Goal: Task Accomplishment & Management: Manage account settings

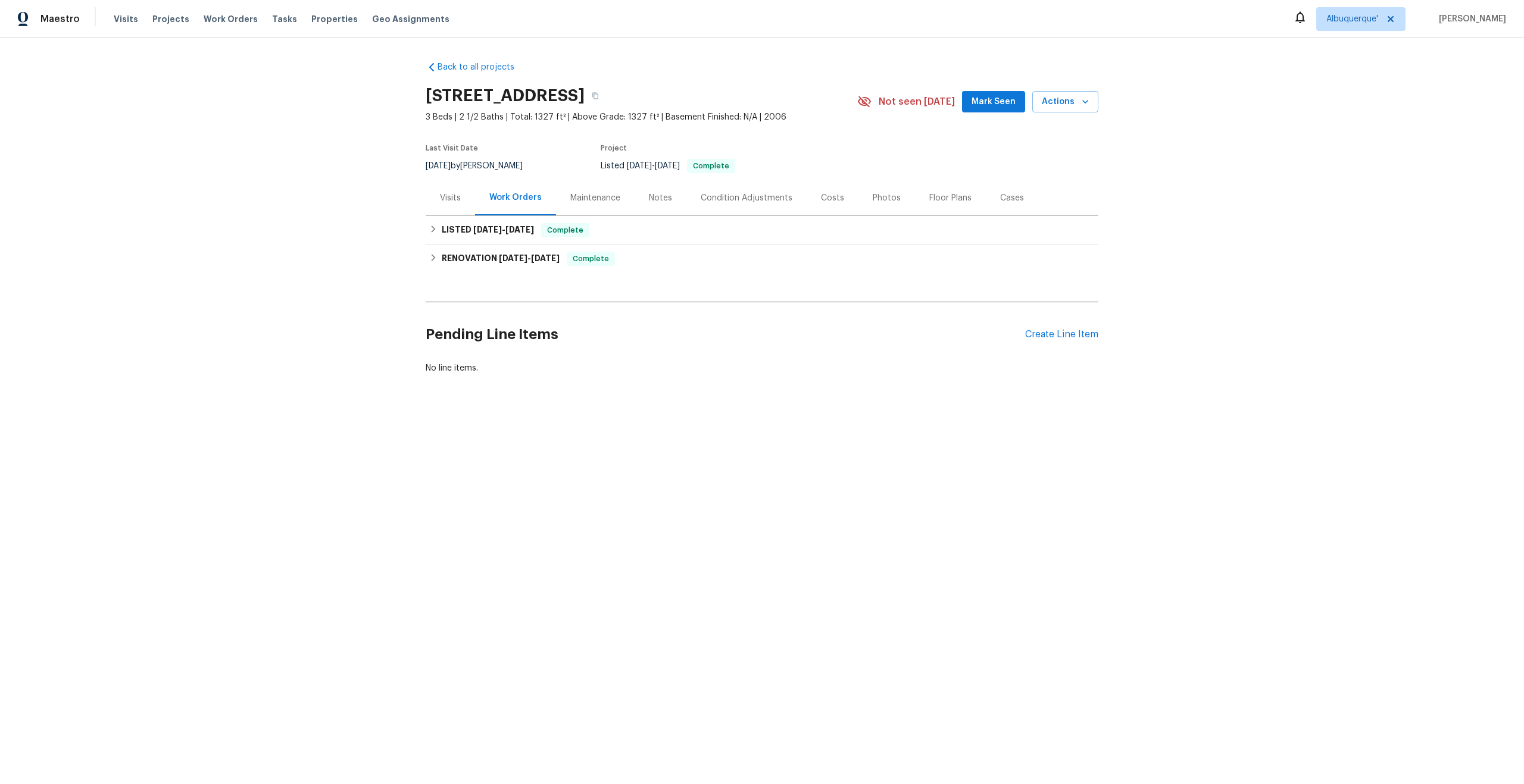
click at [596, 202] on div "Maintenance" at bounding box center [596, 198] width 50 height 12
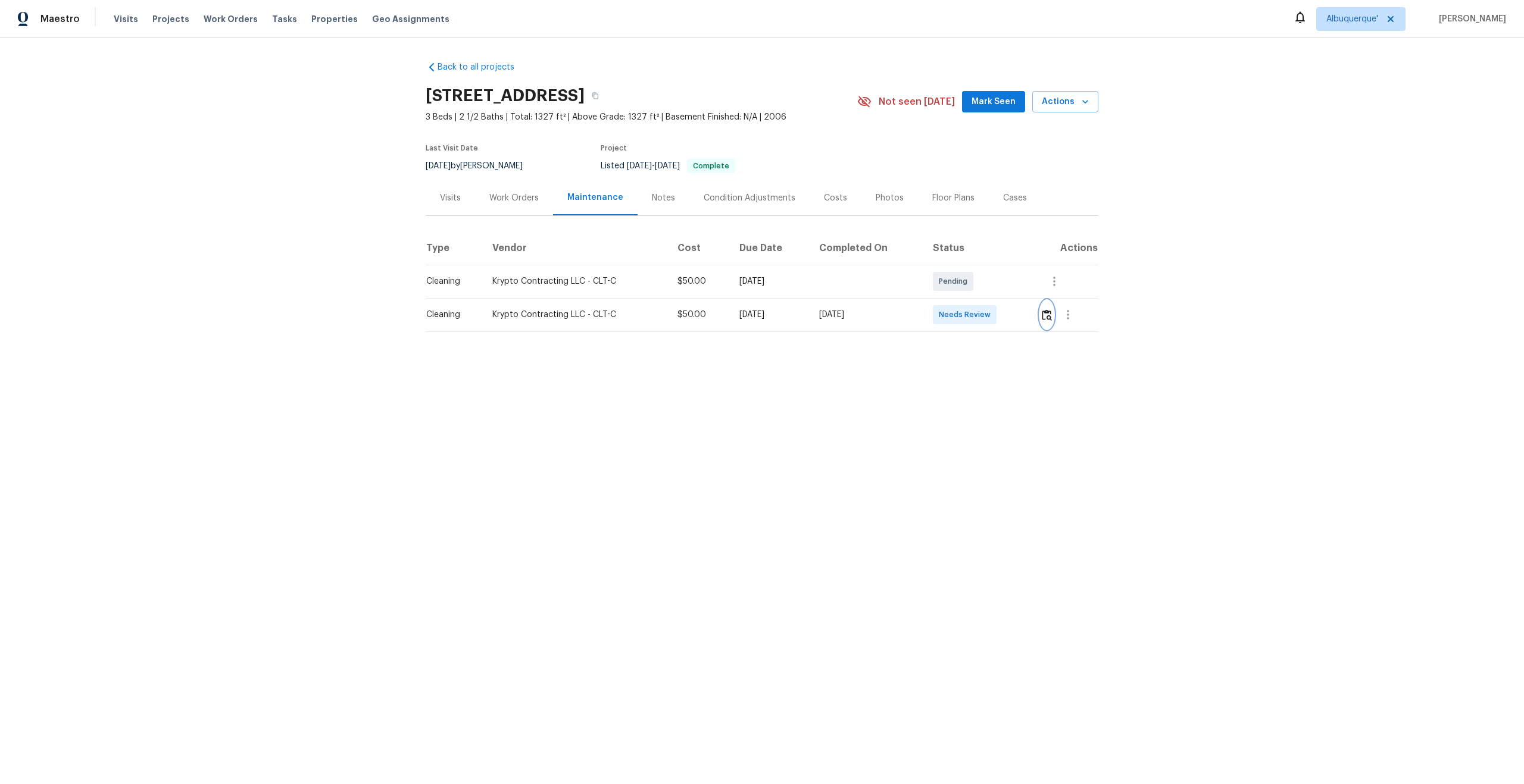
click at [1049, 316] on img "button" at bounding box center [1047, 315] width 10 height 12
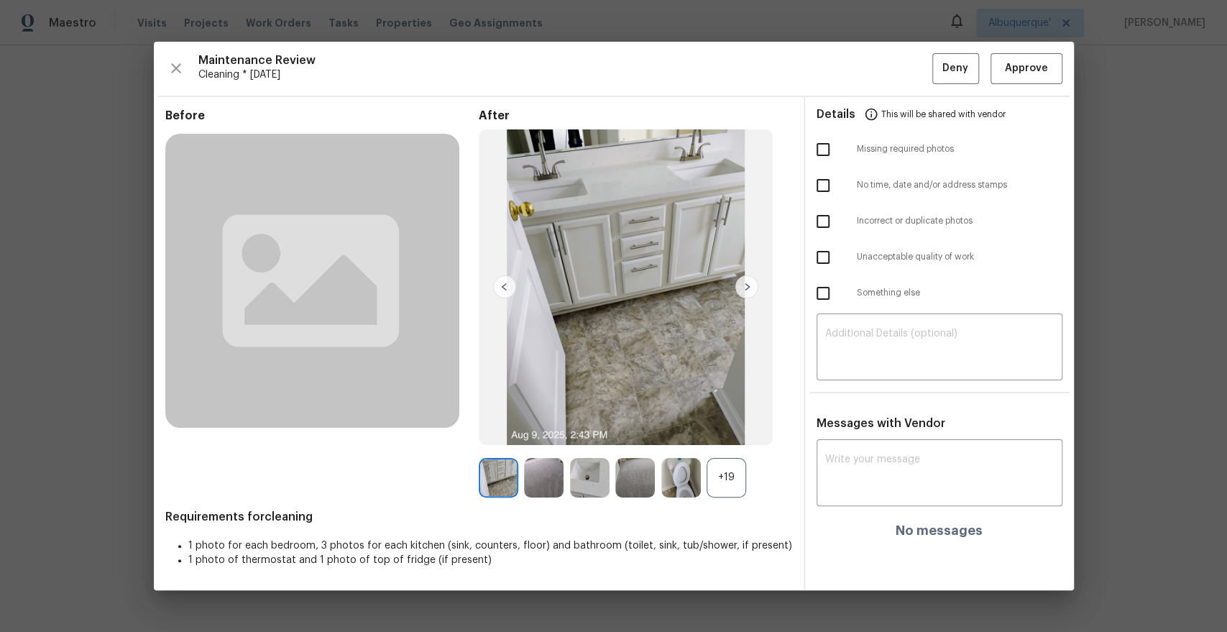
click at [730, 476] on div "+19" at bounding box center [727, 478] width 40 height 40
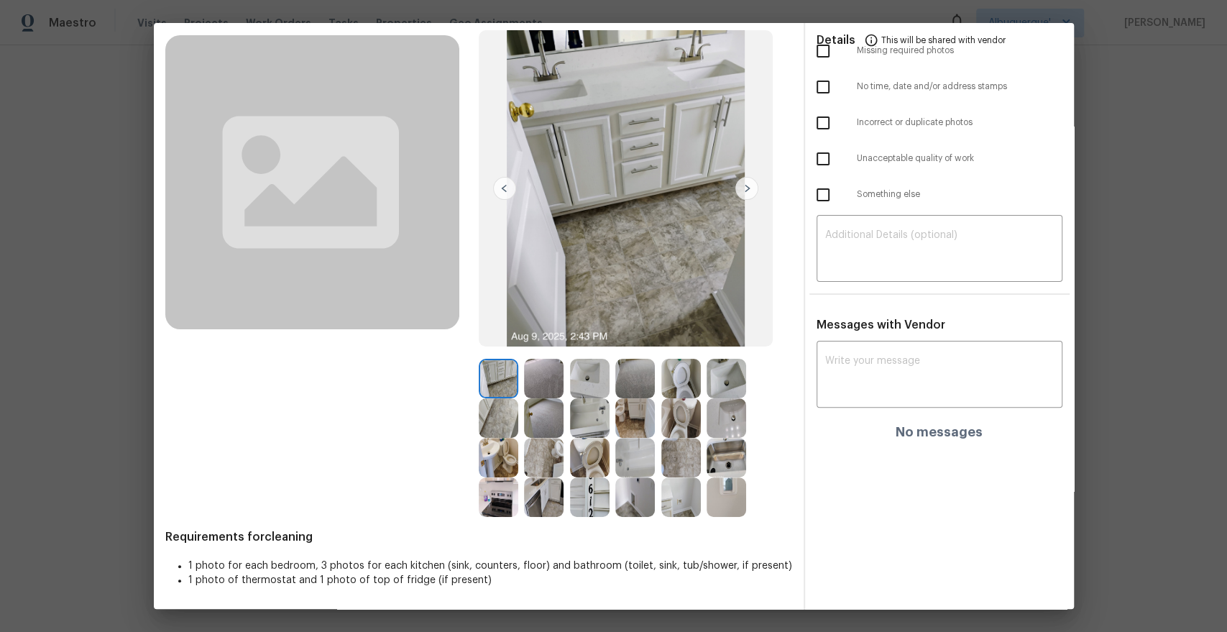
scroll to position [81, 0]
click at [718, 495] on img at bounding box center [727, 497] width 40 height 40
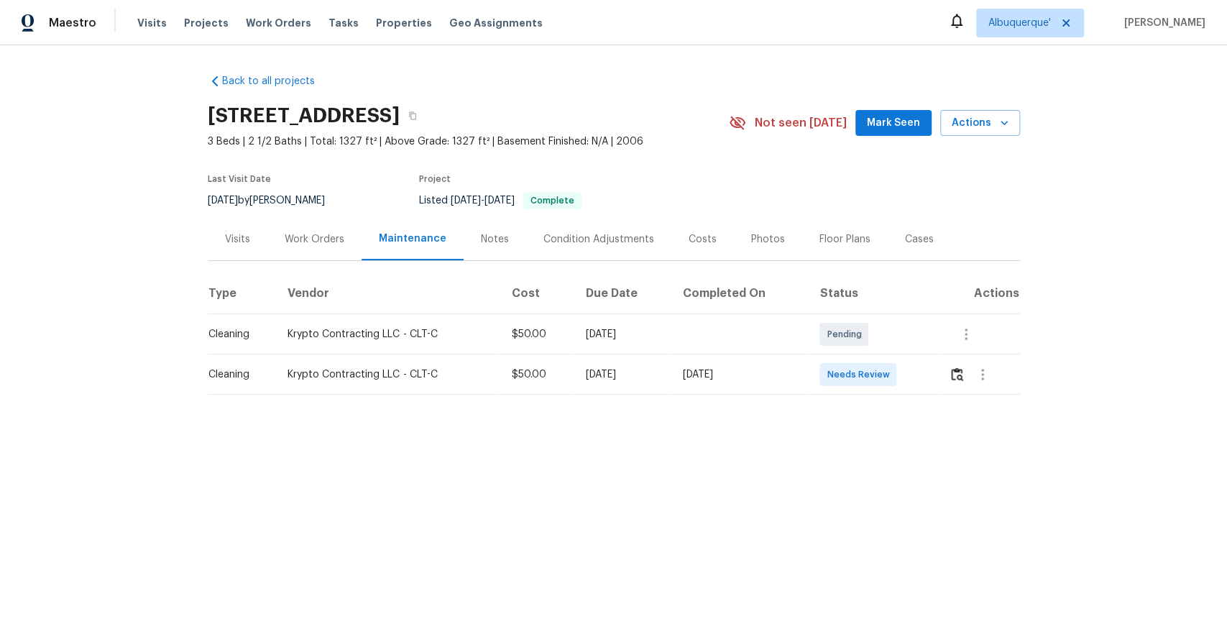
click at [300, 235] on div "Work Orders" at bounding box center [315, 239] width 60 height 14
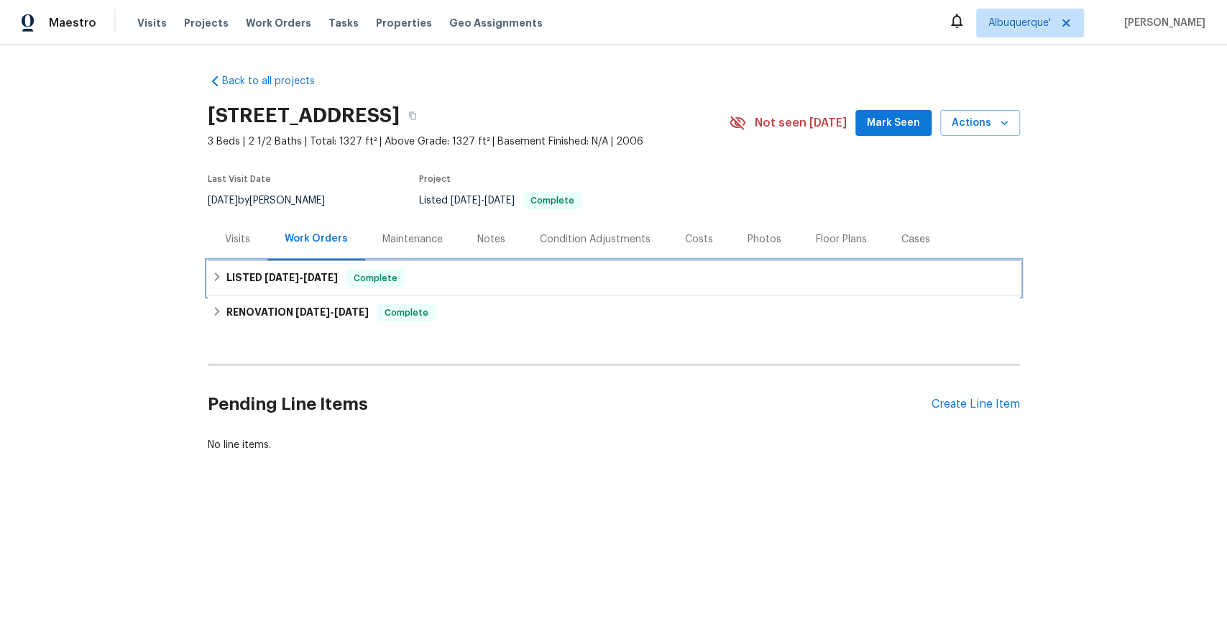
click at [223, 277] on div "LISTED [DATE] - [DATE] Complete" at bounding box center [614, 278] width 804 height 17
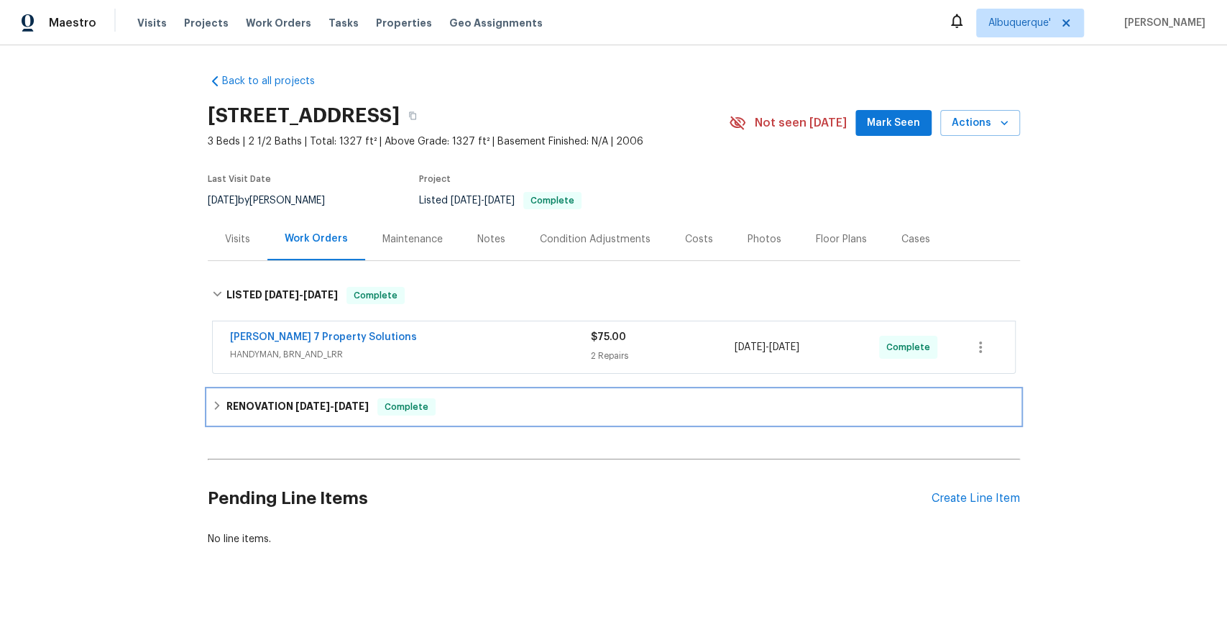
click at [220, 404] on icon at bounding box center [217, 405] width 10 height 10
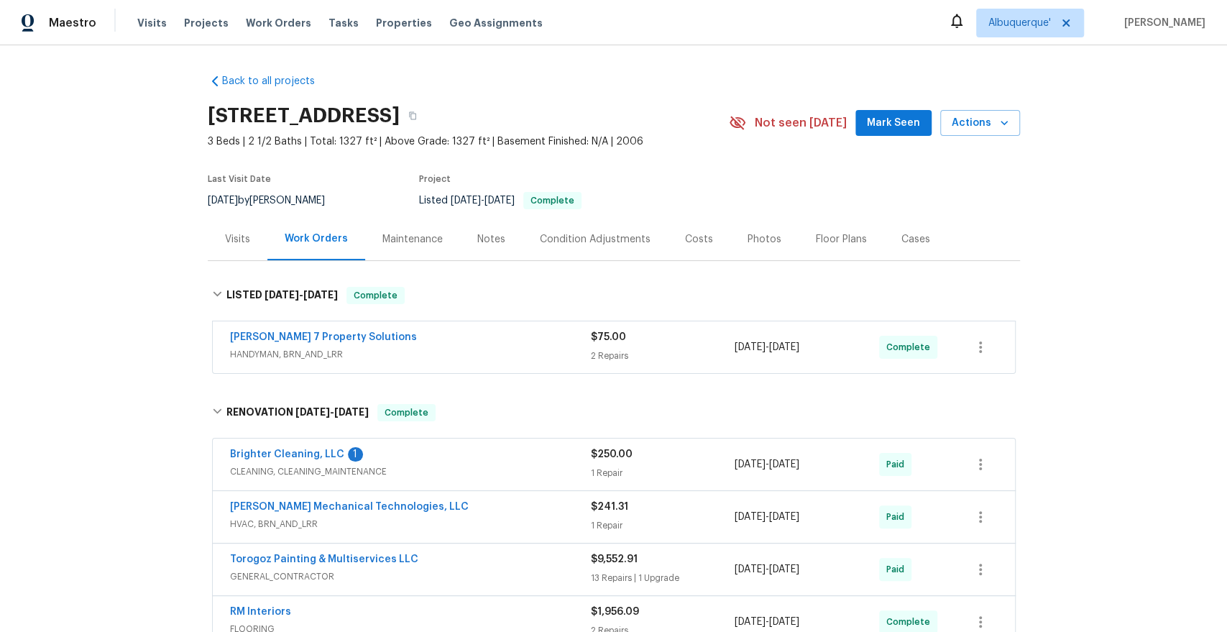
click at [357, 362] on div "[PERSON_NAME] 7 Property Solutions HANDYMAN, BRN_AND_LRR" at bounding box center [410, 347] width 361 height 35
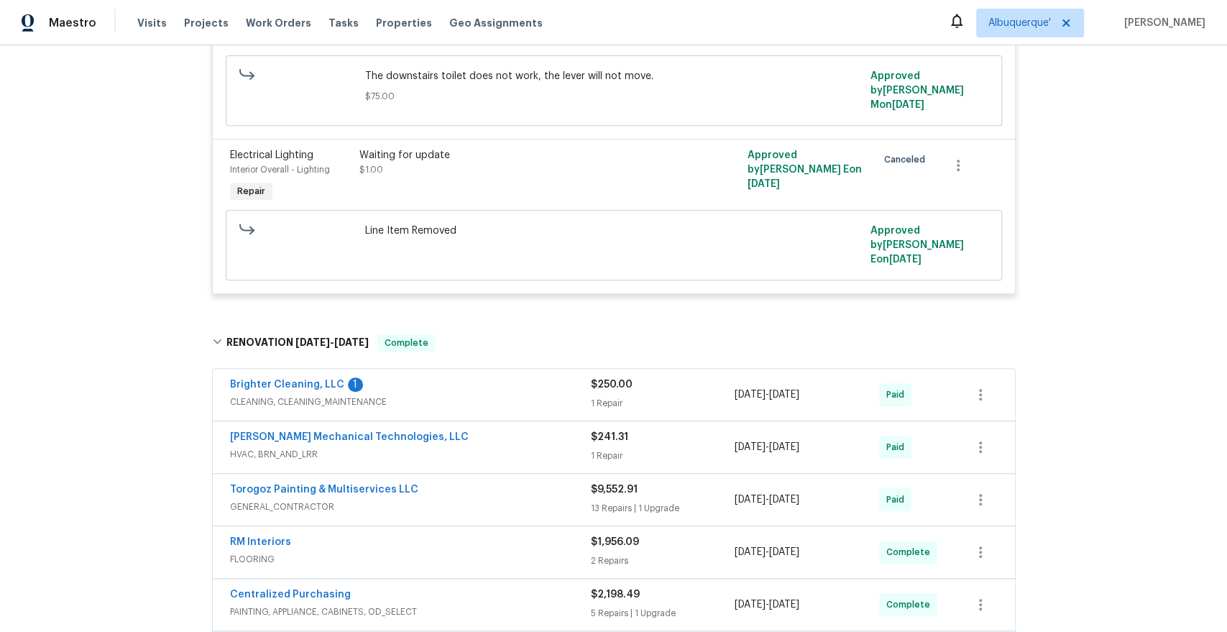
scroll to position [427, 0]
click at [410, 393] on span "CLEANING, CLEANING_MAINTENANCE" at bounding box center [410, 400] width 361 height 14
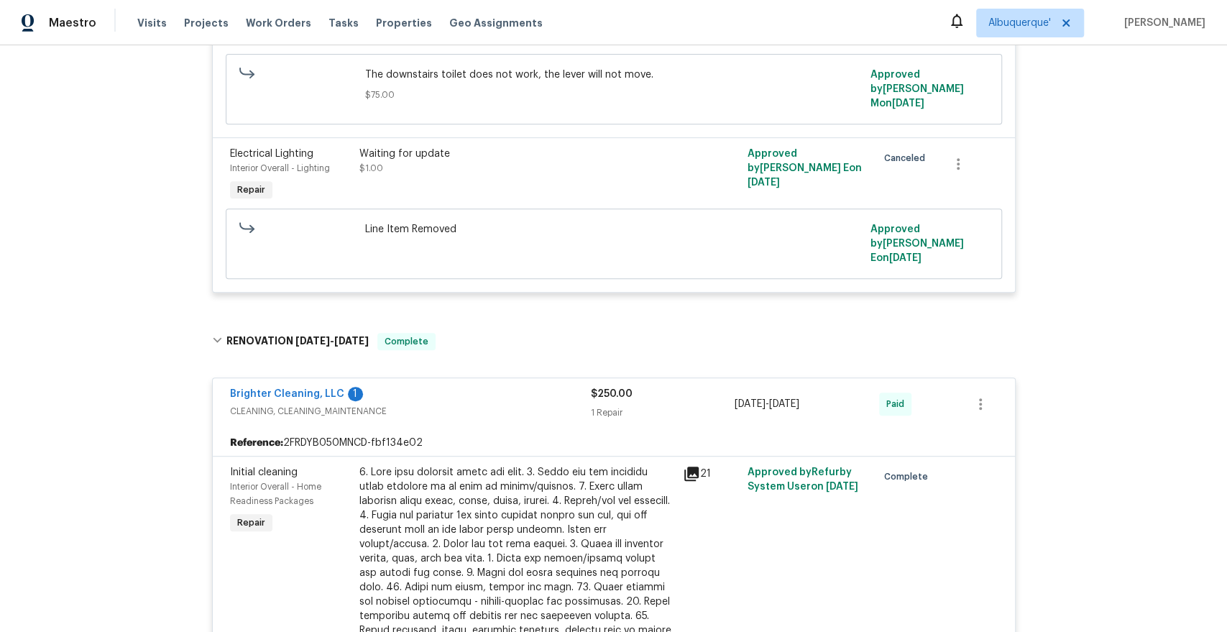
scroll to position [433, 0]
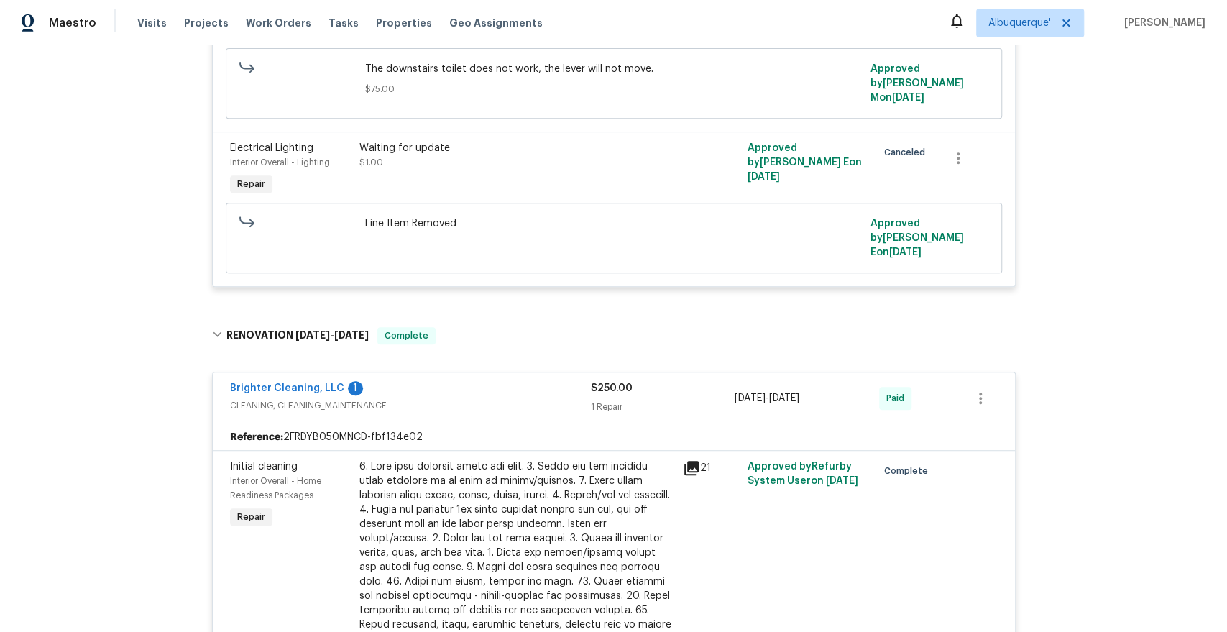
click at [436, 381] on div "Brighter Cleaning, LLC 1" at bounding box center [410, 389] width 361 height 17
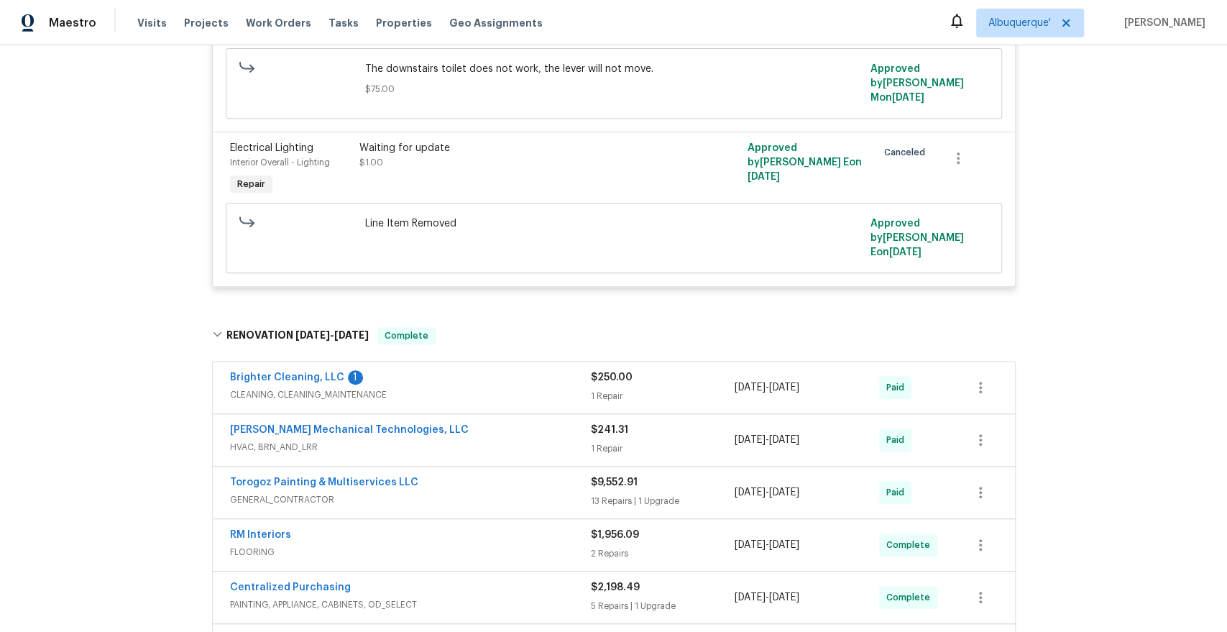
click at [421, 423] on div "[PERSON_NAME] Mechanical Technologies, LLC" at bounding box center [410, 431] width 361 height 17
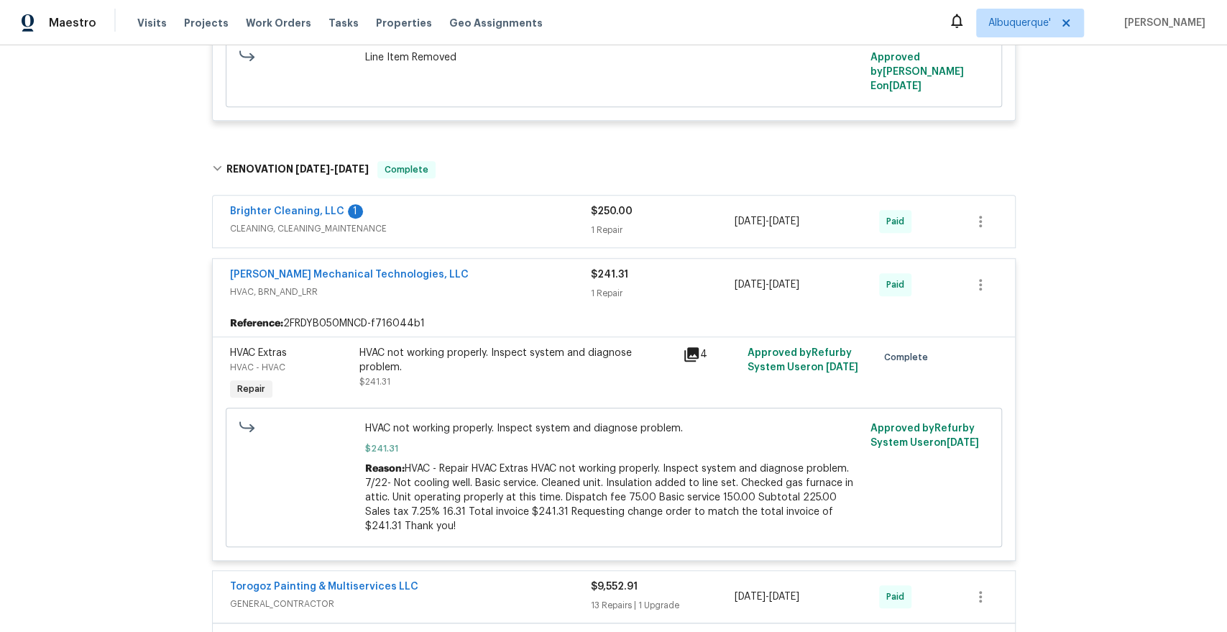
scroll to position [600, 0]
click at [692, 344] on icon at bounding box center [691, 352] width 17 height 17
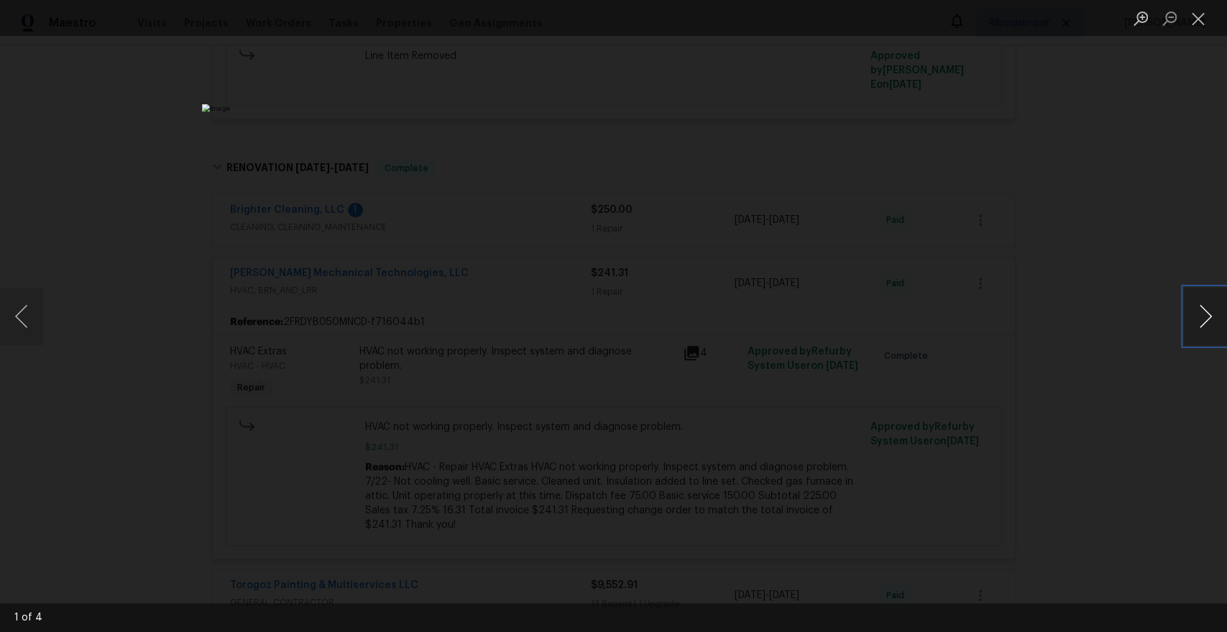
click at [1213, 316] on button "Next image" at bounding box center [1205, 317] width 43 height 58
click at [1205, 316] on button "Next image" at bounding box center [1205, 317] width 43 height 58
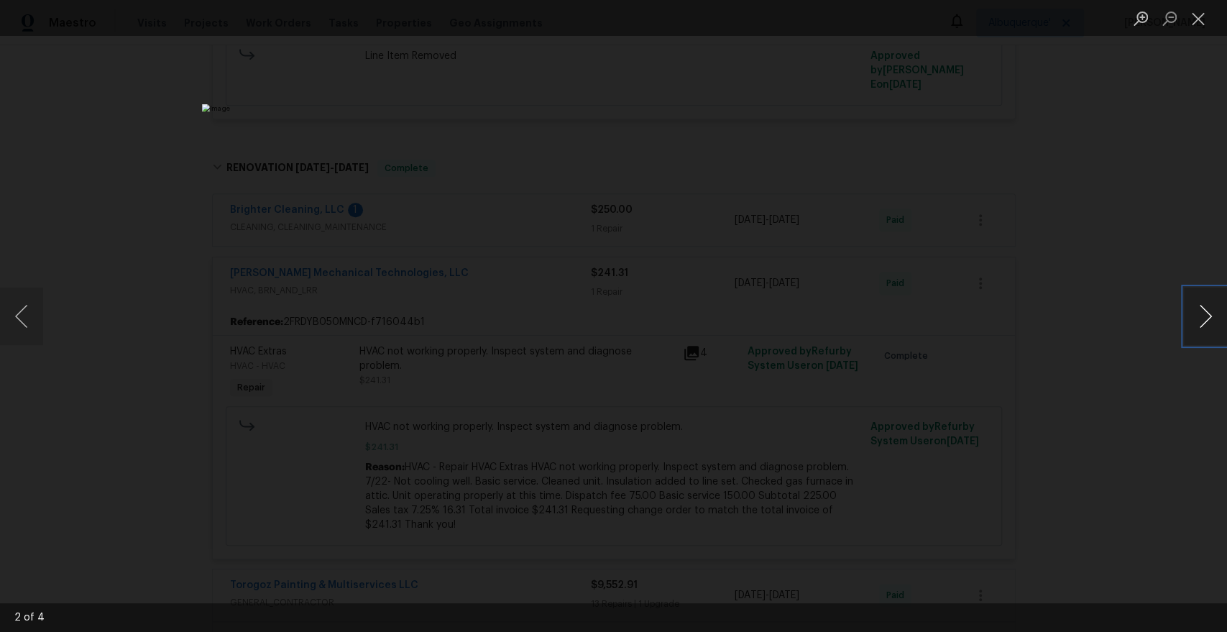
click at [1205, 316] on button "Next image" at bounding box center [1205, 317] width 43 height 58
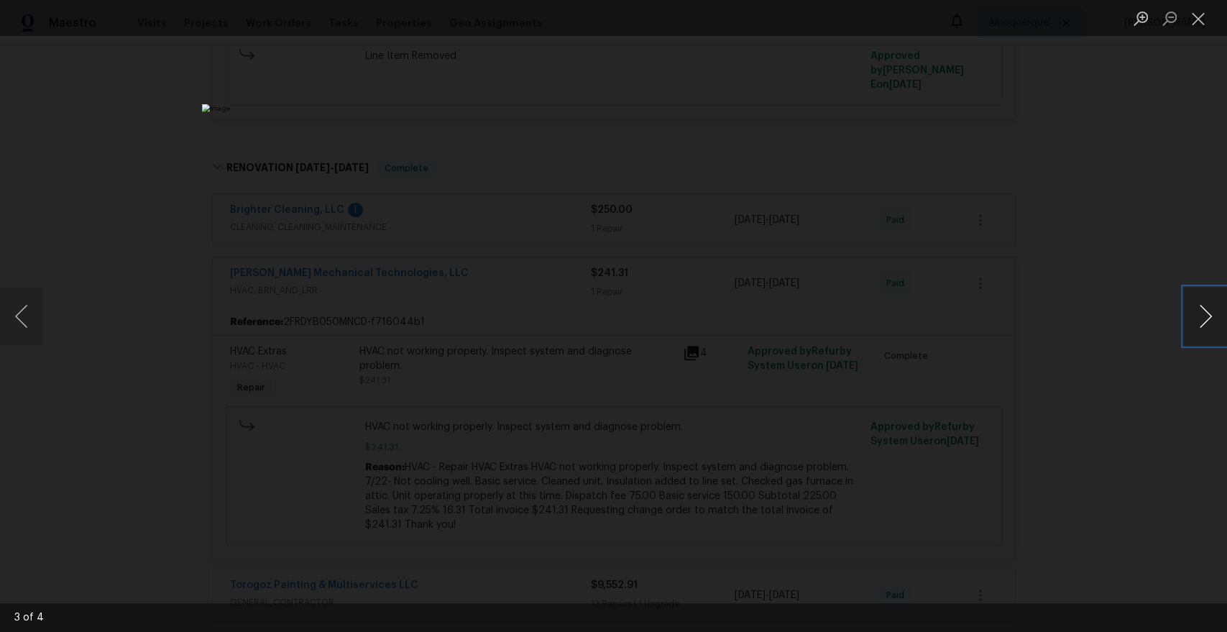
click at [1205, 316] on button "Next image" at bounding box center [1205, 317] width 43 height 58
